Goal: Transaction & Acquisition: Book appointment/travel/reservation

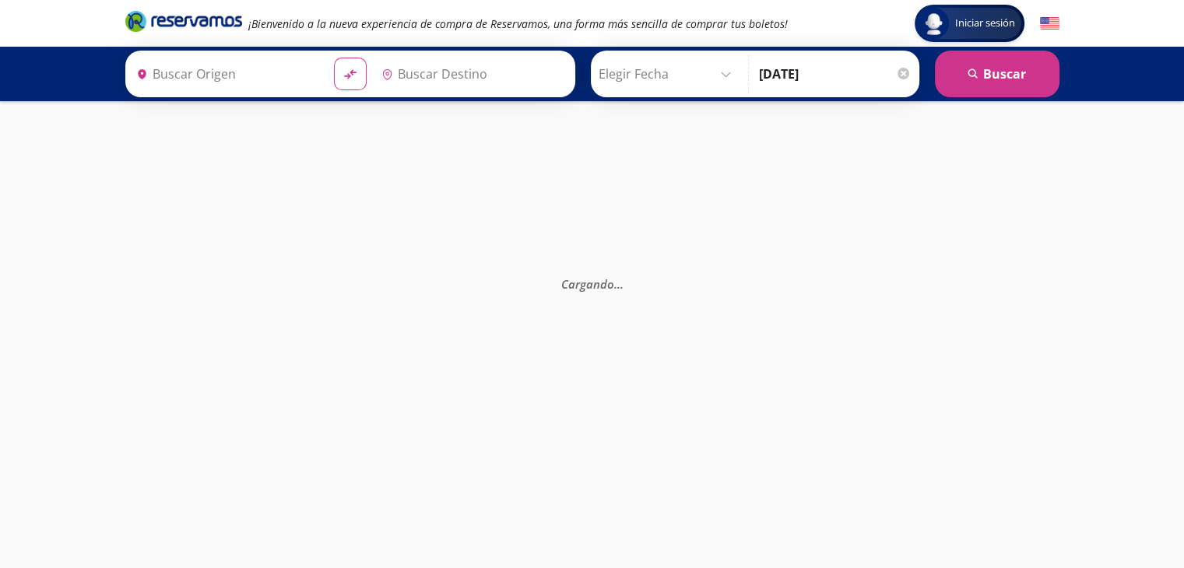
type input "Querétaro, Querétaro"
type input "[GEOGRAPHIC_DATA], [GEOGRAPHIC_DATA]"
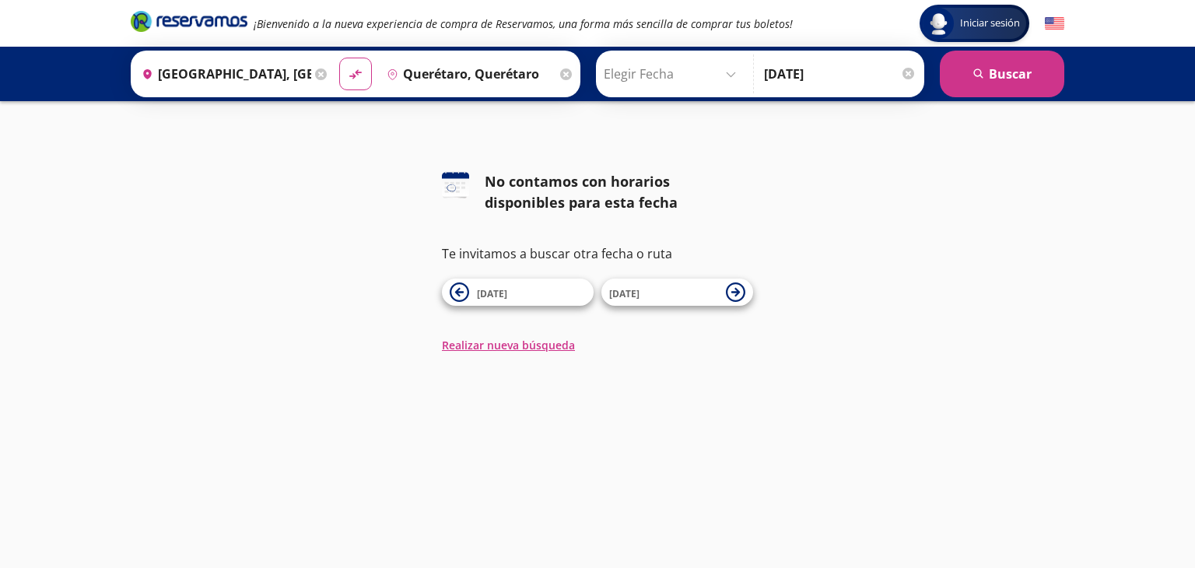
click at [719, 79] on input "Elegir Fecha" at bounding box center [673, 73] width 139 height 39
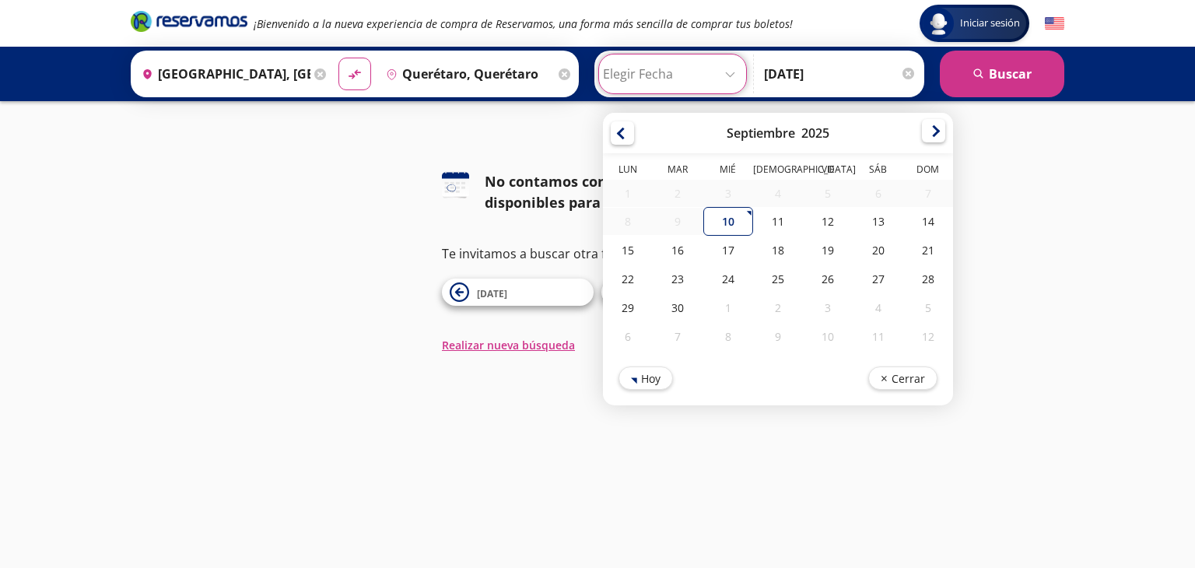
click at [923, 133] on div at bounding box center [933, 130] width 23 height 23
click at [923, 133] on div at bounding box center [933, 132] width 23 height 23
click at [772, 244] on div "18" at bounding box center [778, 251] width 50 height 29
type input "[DATE]"
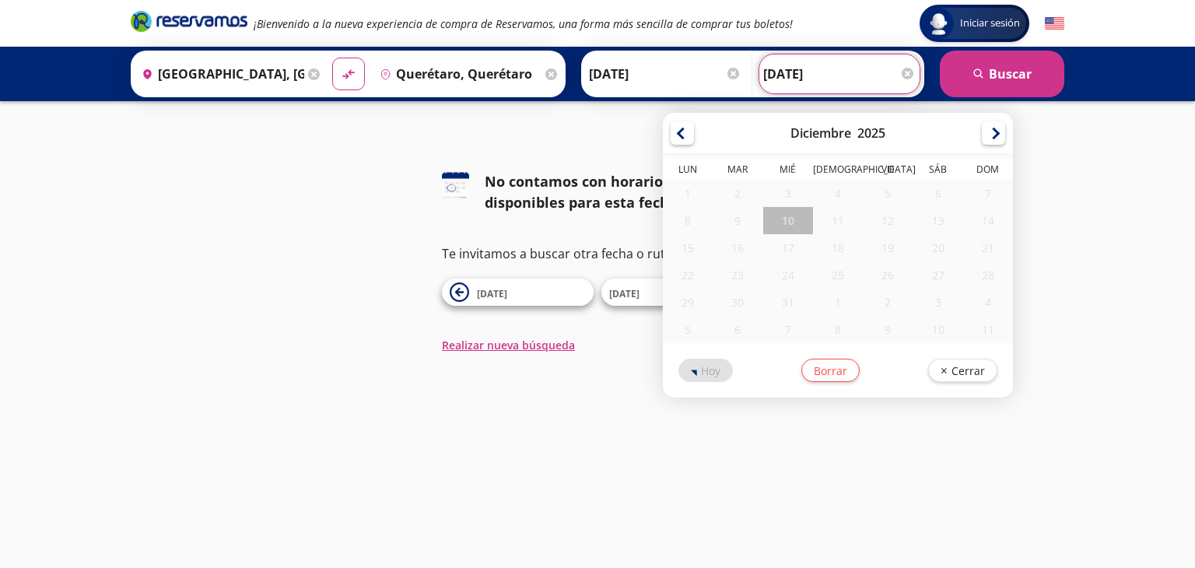
click at [846, 75] on input "[DATE]" at bounding box center [839, 73] width 153 height 39
click at [876, 247] on div "19" at bounding box center [889, 247] width 50 height 27
click at [1017, 68] on button "search [GEOGRAPHIC_DATA]" at bounding box center [1002, 74] width 125 height 47
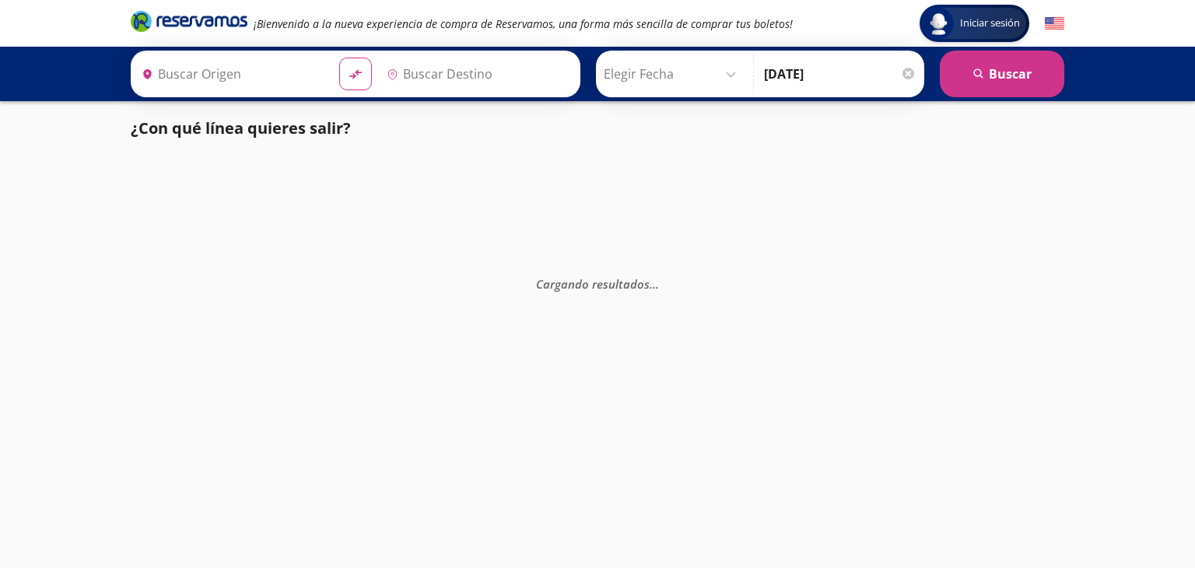
type input "Querétaro, Querétaro"
type input "[GEOGRAPHIC_DATA], [GEOGRAPHIC_DATA]"
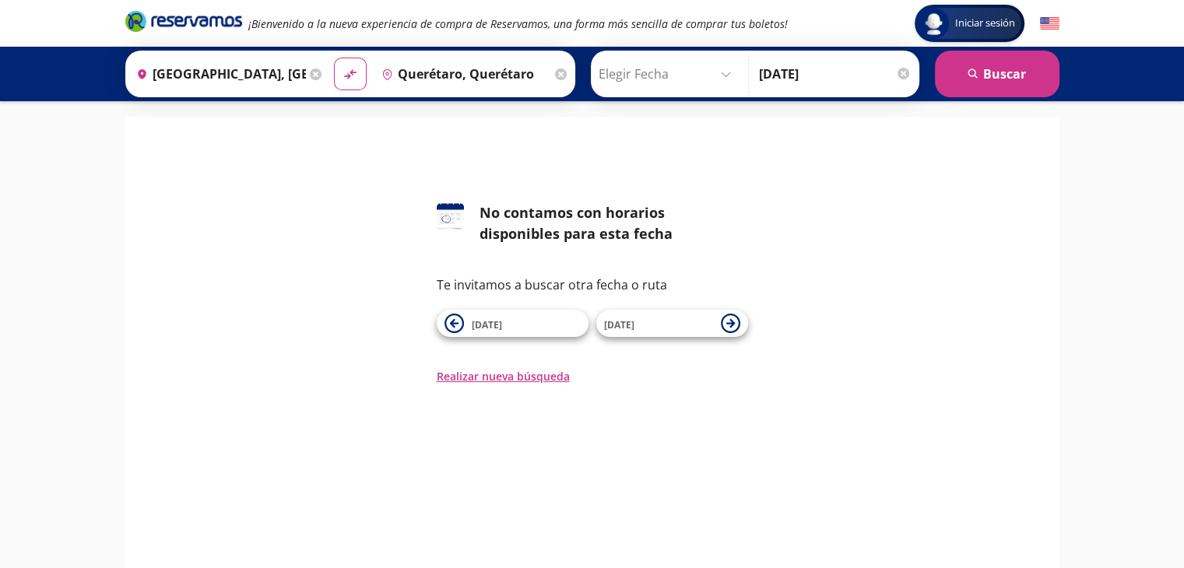
click at [901, 72] on div at bounding box center [903, 74] width 12 height 12
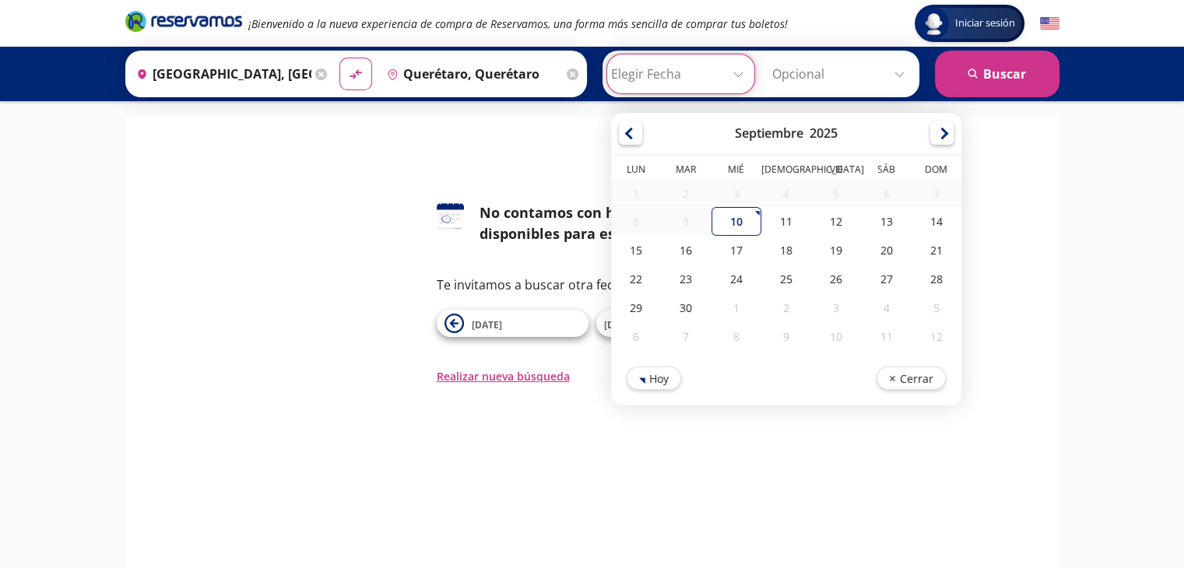
click at [736, 78] on input "Elegir Fecha" at bounding box center [680, 73] width 139 height 39
click at [932, 128] on div at bounding box center [941, 130] width 23 height 23
click at [937, 130] on div at bounding box center [941, 130] width 23 height 23
click at [937, 130] on div at bounding box center [941, 132] width 23 height 23
click at [777, 252] on div "18" at bounding box center [785, 250] width 50 height 27
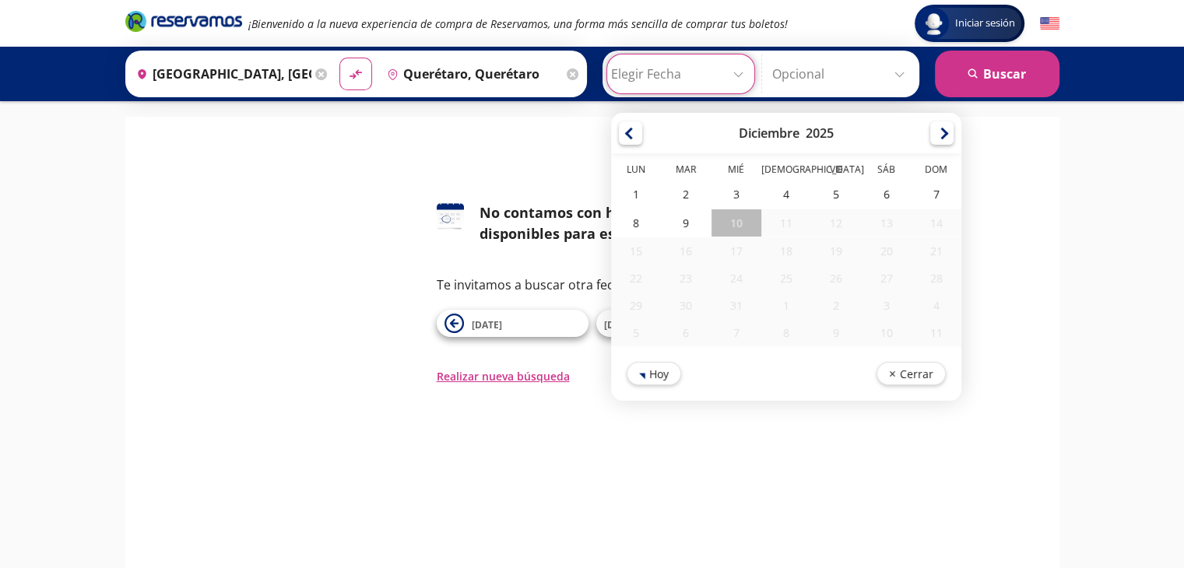
click at [783, 247] on div "18" at bounding box center [785, 250] width 50 height 27
click at [924, 363] on button "Cerrar" at bounding box center [909, 373] width 69 height 23
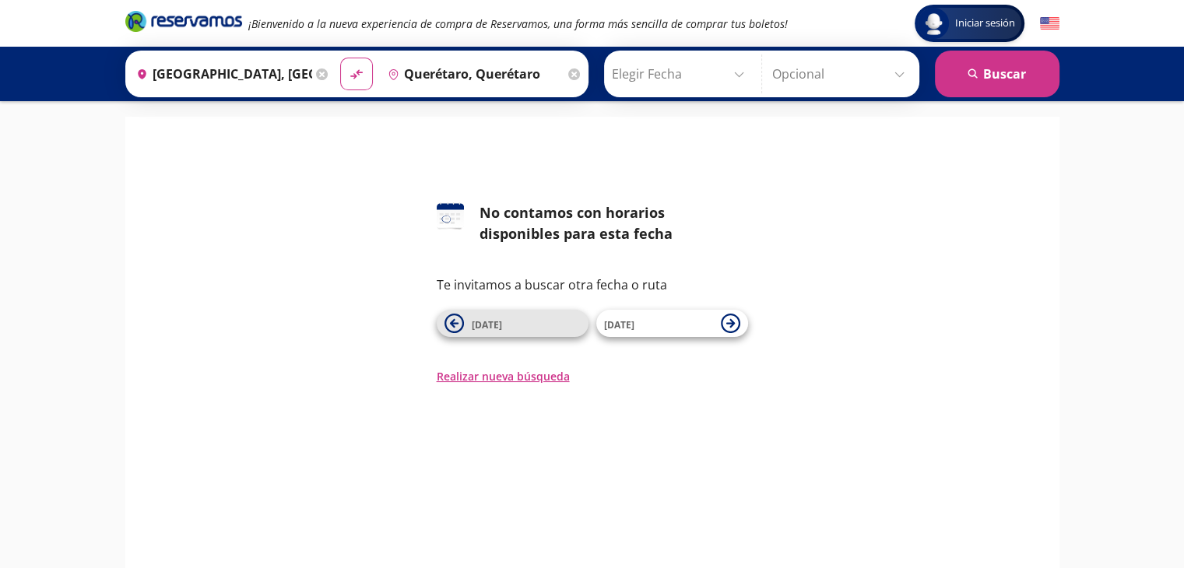
click at [451, 325] on icon at bounding box center [453, 323] width 9 height 9
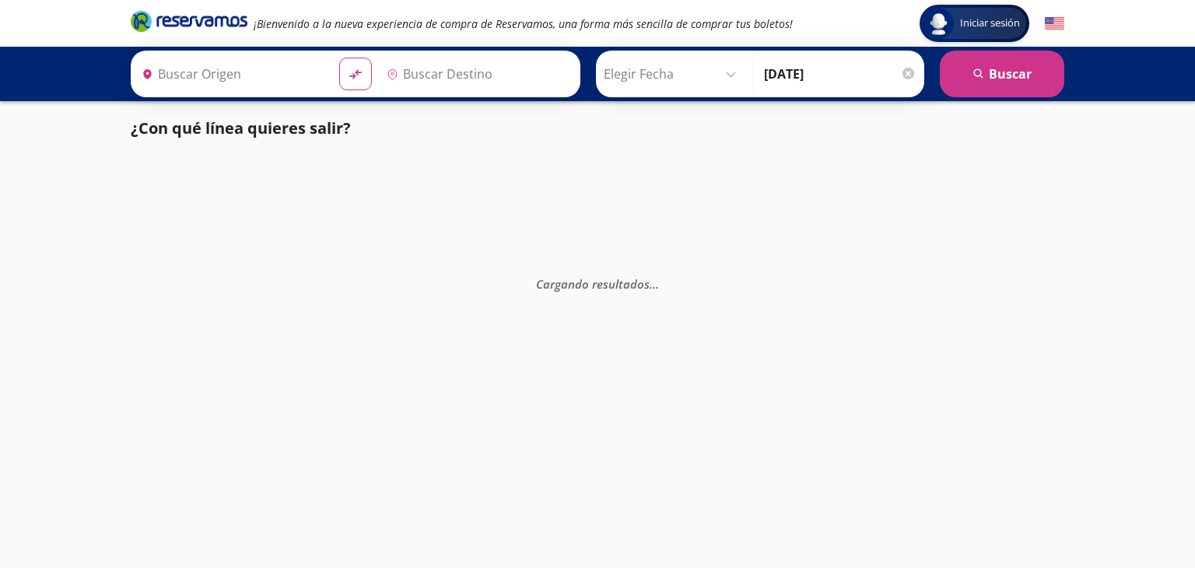
type input "[GEOGRAPHIC_DATA], [GEOGRAPHIC_DATA]"
type input "Querétaro, Querétaro"
click at [725, 72] on input "Elegir Fecha" at bounding box center [673, 73] width 139 height 39
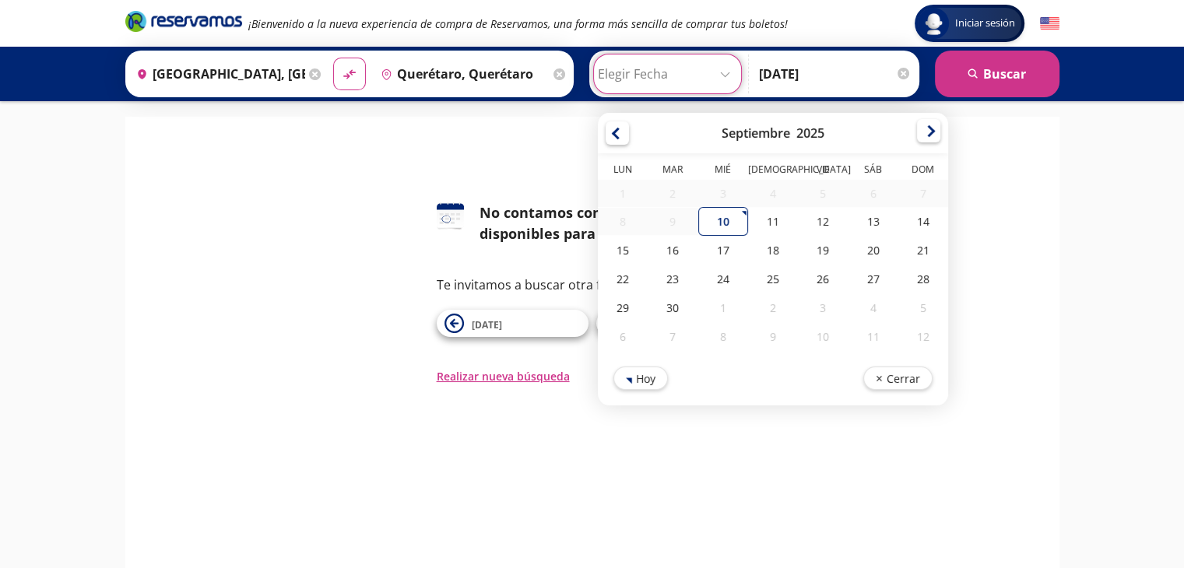
click at [918, 128] on div at bounding box center [928, 130] width 23 height 23
click at [918, 128] on div at bounding box center [928, 132] width 23 height 23
click at [760, 247] on div "18" at bounding box center [772, 251] width 50 height 29
type input "[DATE]"
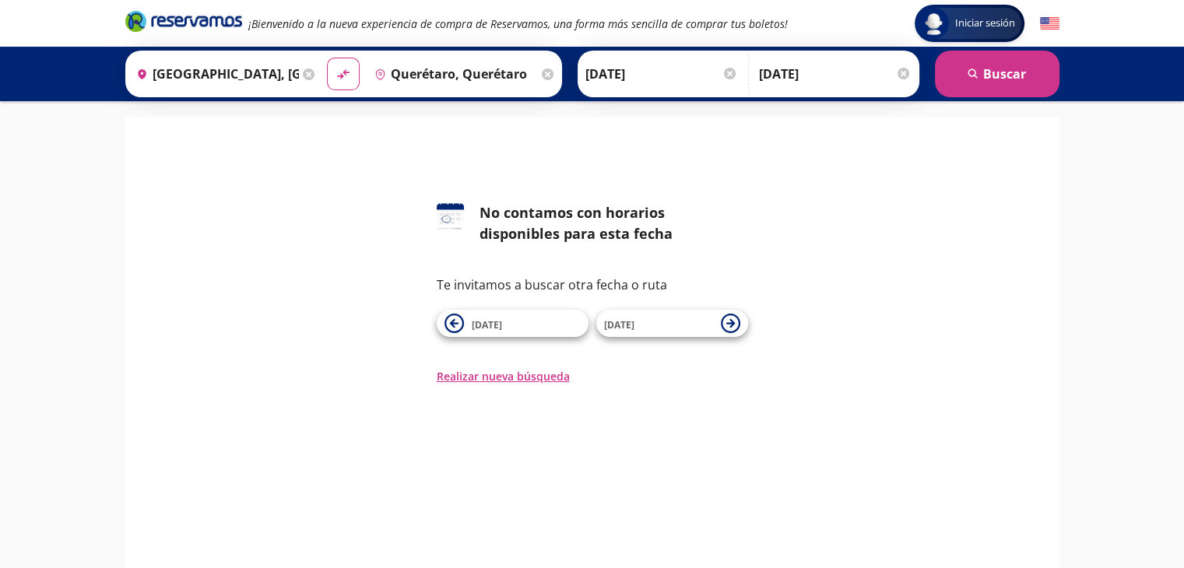
click at [879, 72] on input "[DATE]" at bounding box center [835, 73] width 153 height 39
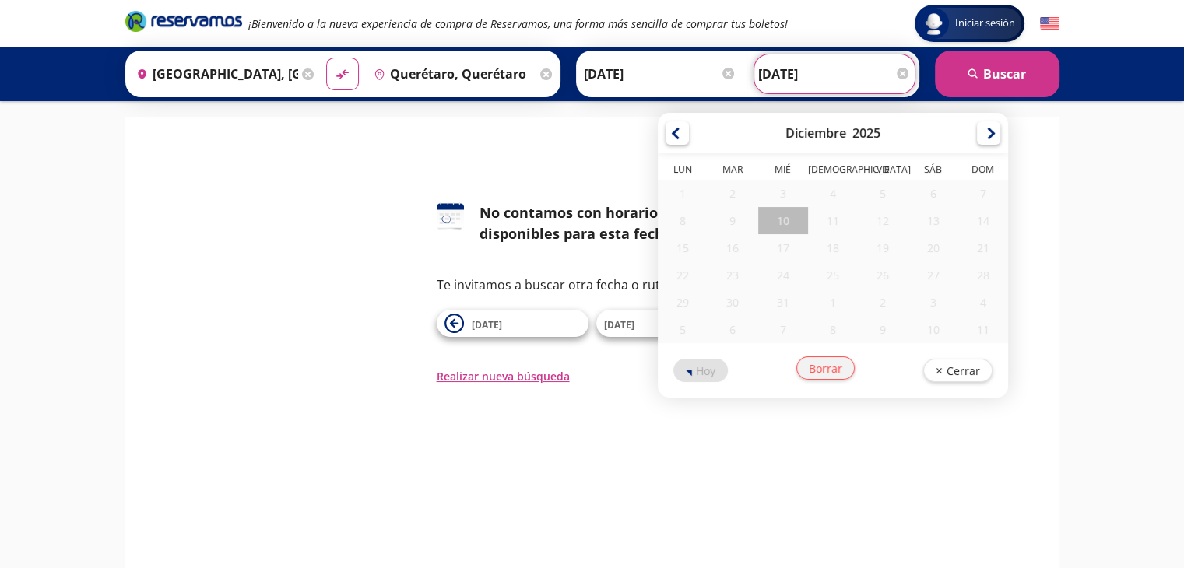
click at [823, 368] on button "Borrar" at bounding box center [825, 367] width 58 height 23
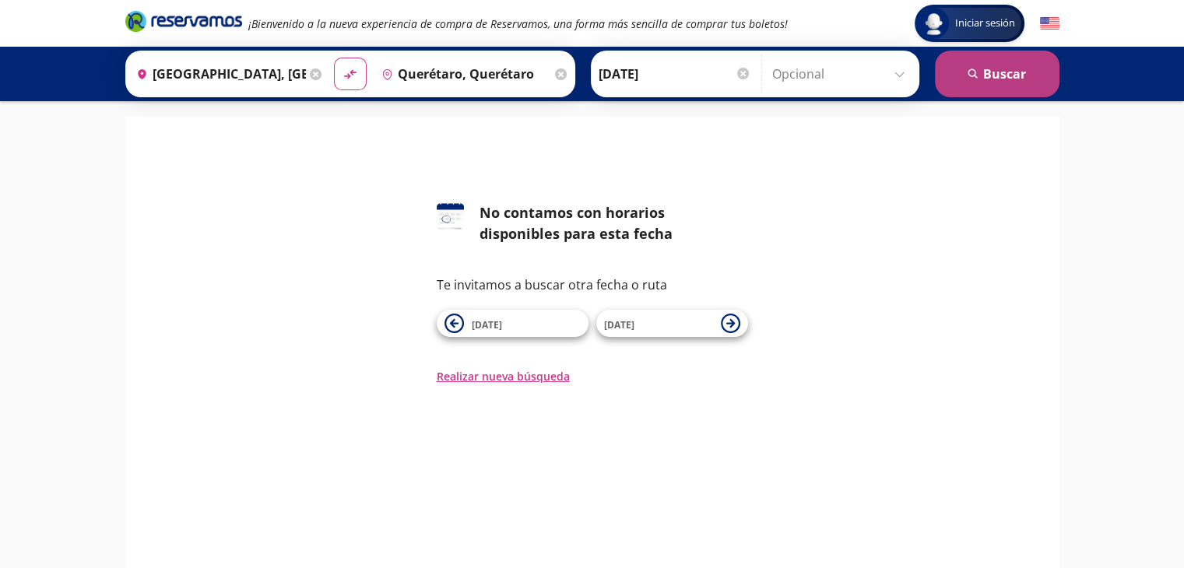
click at [1027, 78] on button "search [GEOGRAPHIC_DATA]" at bounding box center [997, 74] width 125 height 47
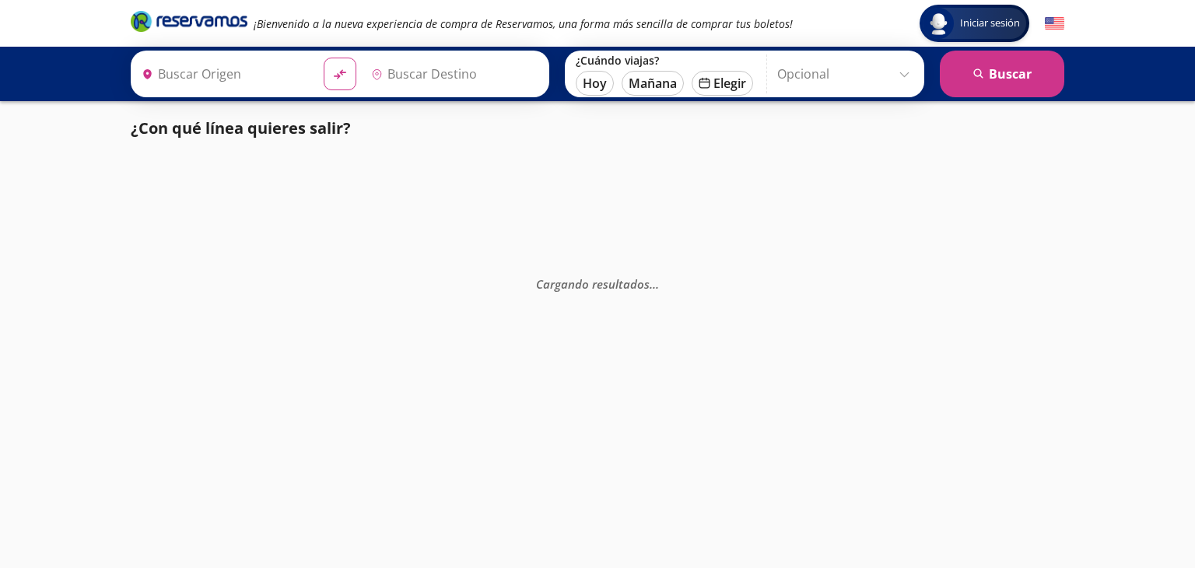
type input "[GEOGRAPHIC_DATA], [GEOGRAPHIC_DATA]"
type input "Querétaro, Querétaro"
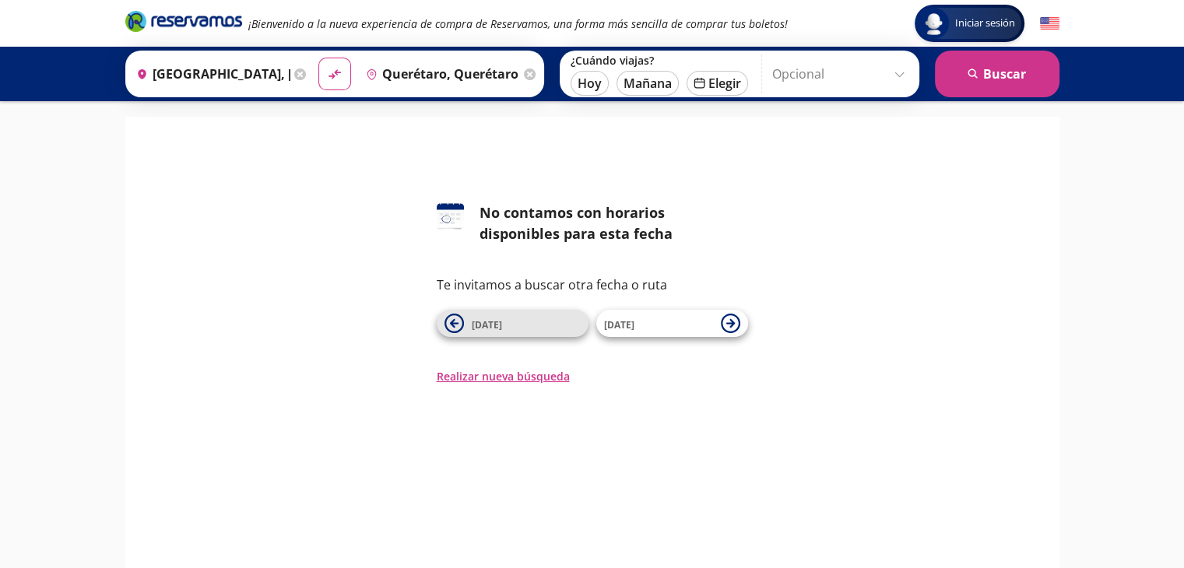
click at [451, 325] on icon at bounding box center [453, 323] width 9 height 9
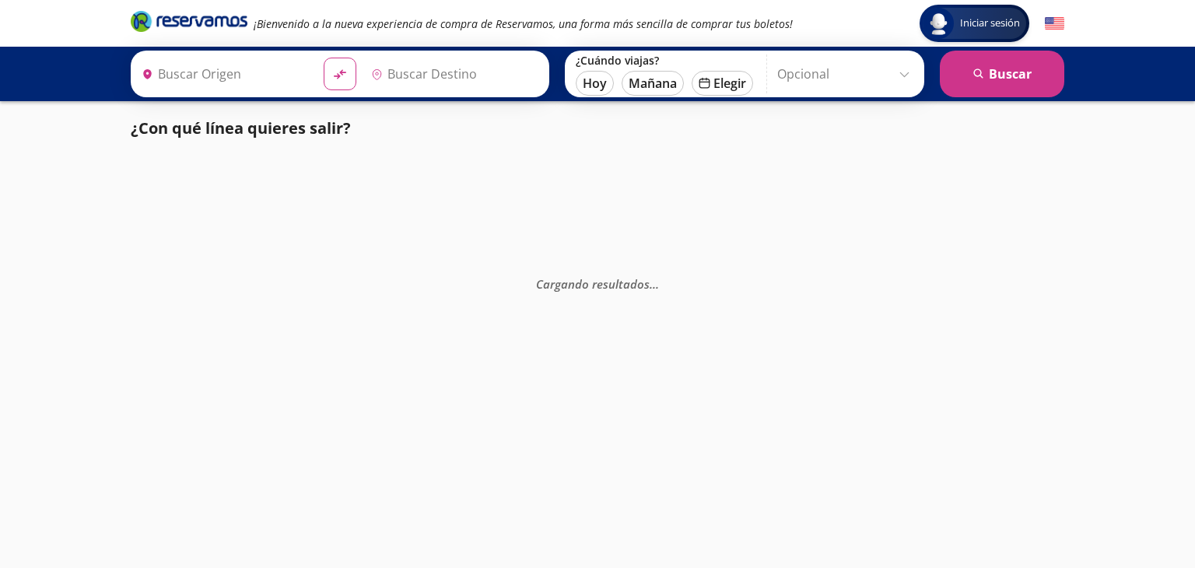
type input "[GEOGRAPHIC_DATA], [GEOGRAPHIC_DATA]"
type input "Querétaro, Querétaro"
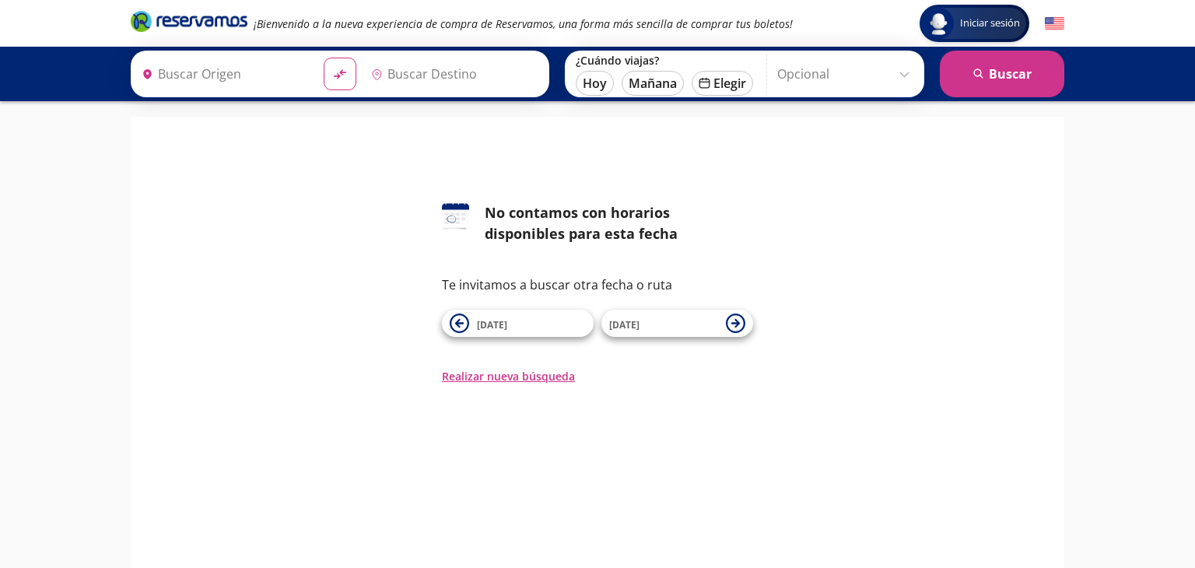
type input "[GEOGRAPHIC_DATA], [GEOGRAPHIC_DATA]"
type input "Querétaro, Querétaro"
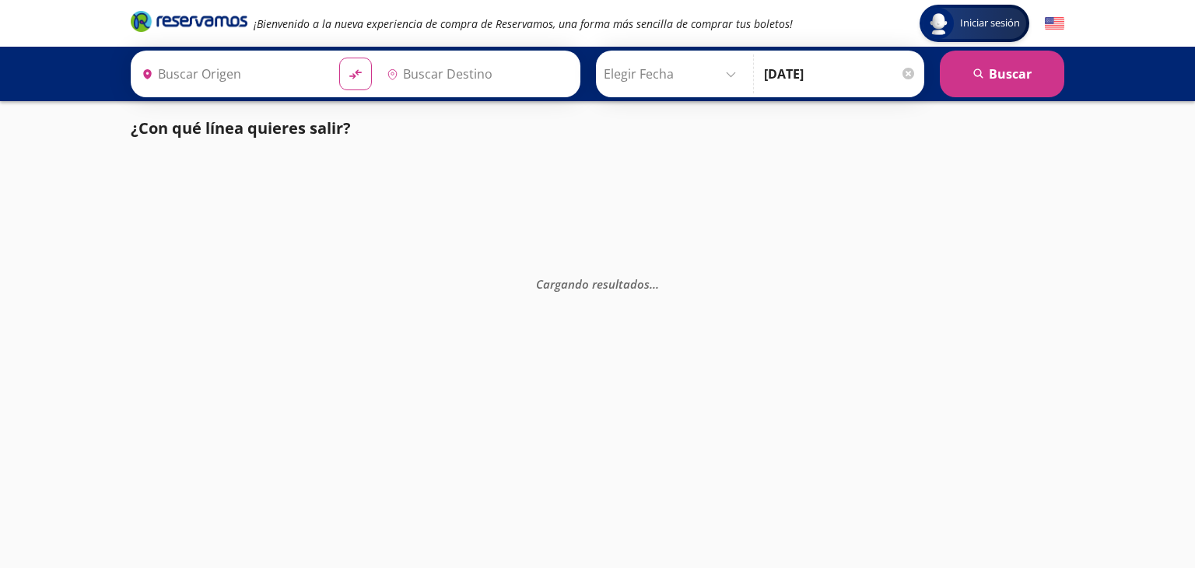
type input "[GEOGRAPHIC_DATA], [GEOGRAPHIC_DATA]"
type input "Querétaro, Querétaro"
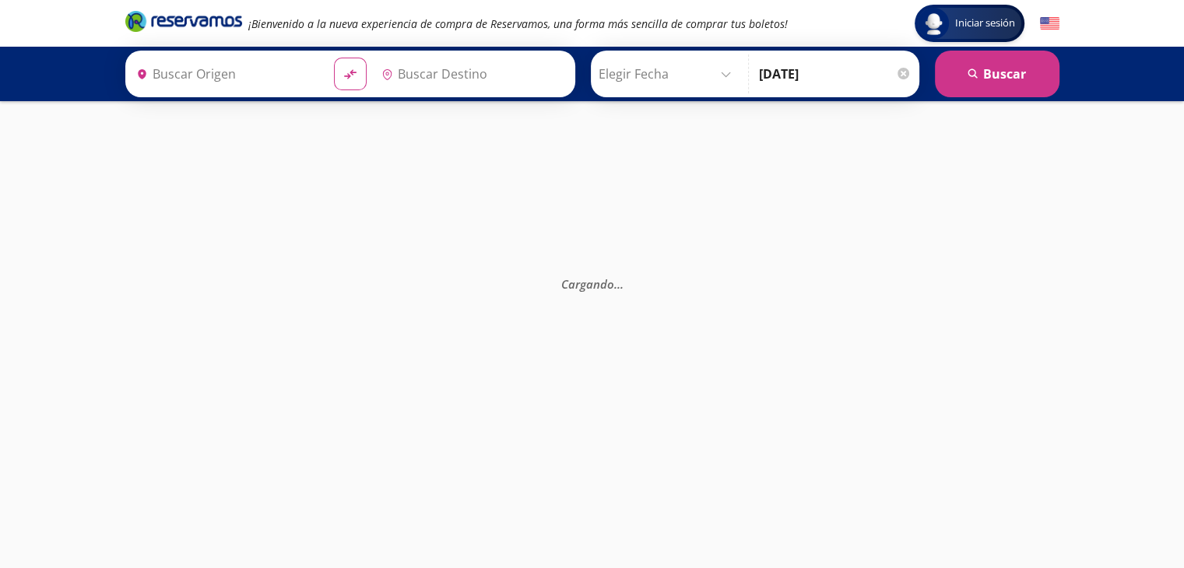
type input "[GEOGRAPHIC_DATA], [GEOGRAPHIC_DATA]"
type input "Querétaro, Querétaro"
